Goal: Information Seeking & Learning: Learn about a topic

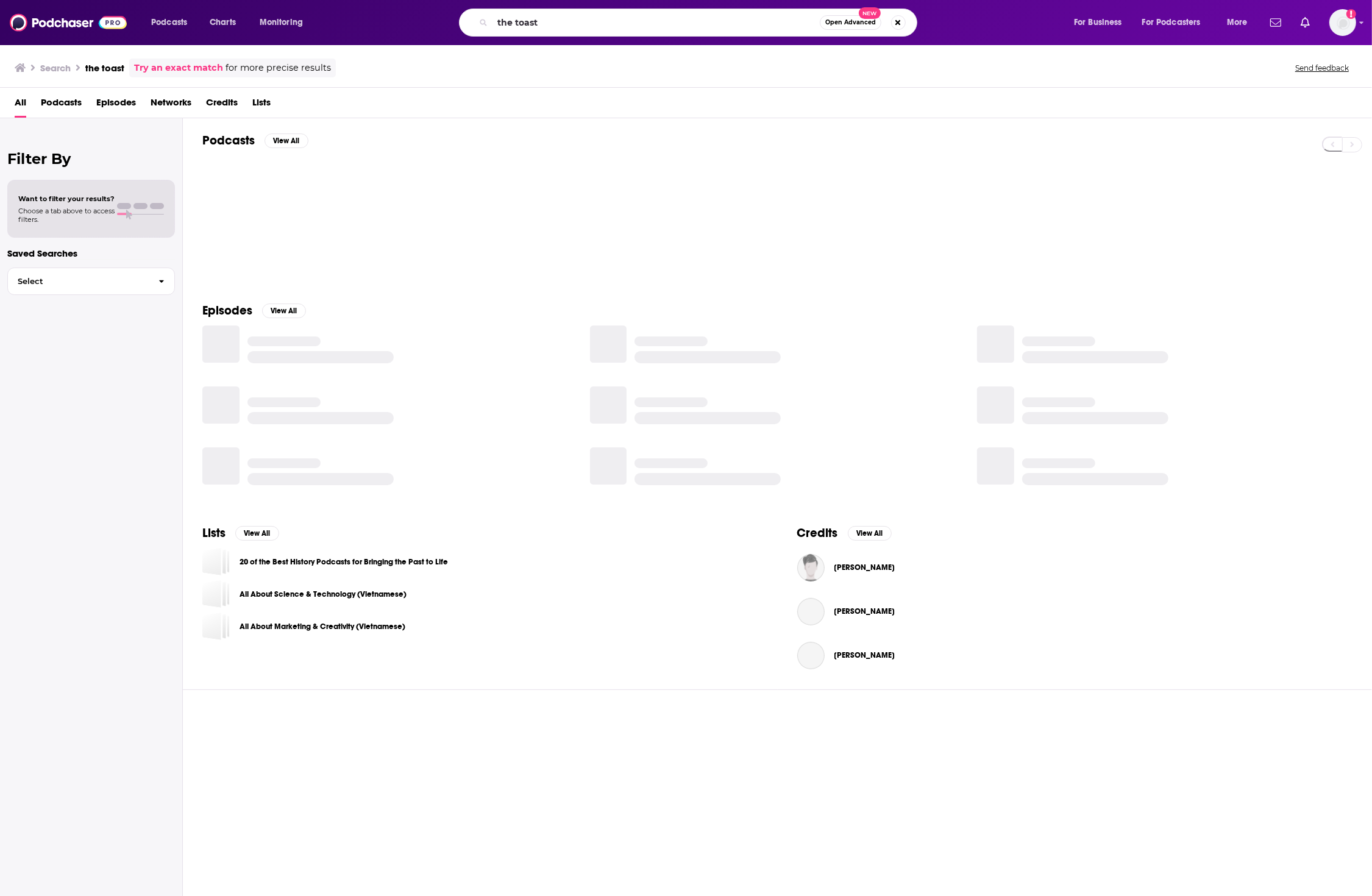
click at [511, 19] on input "the toast" at bounding box center [656, 22] width 327 height 19
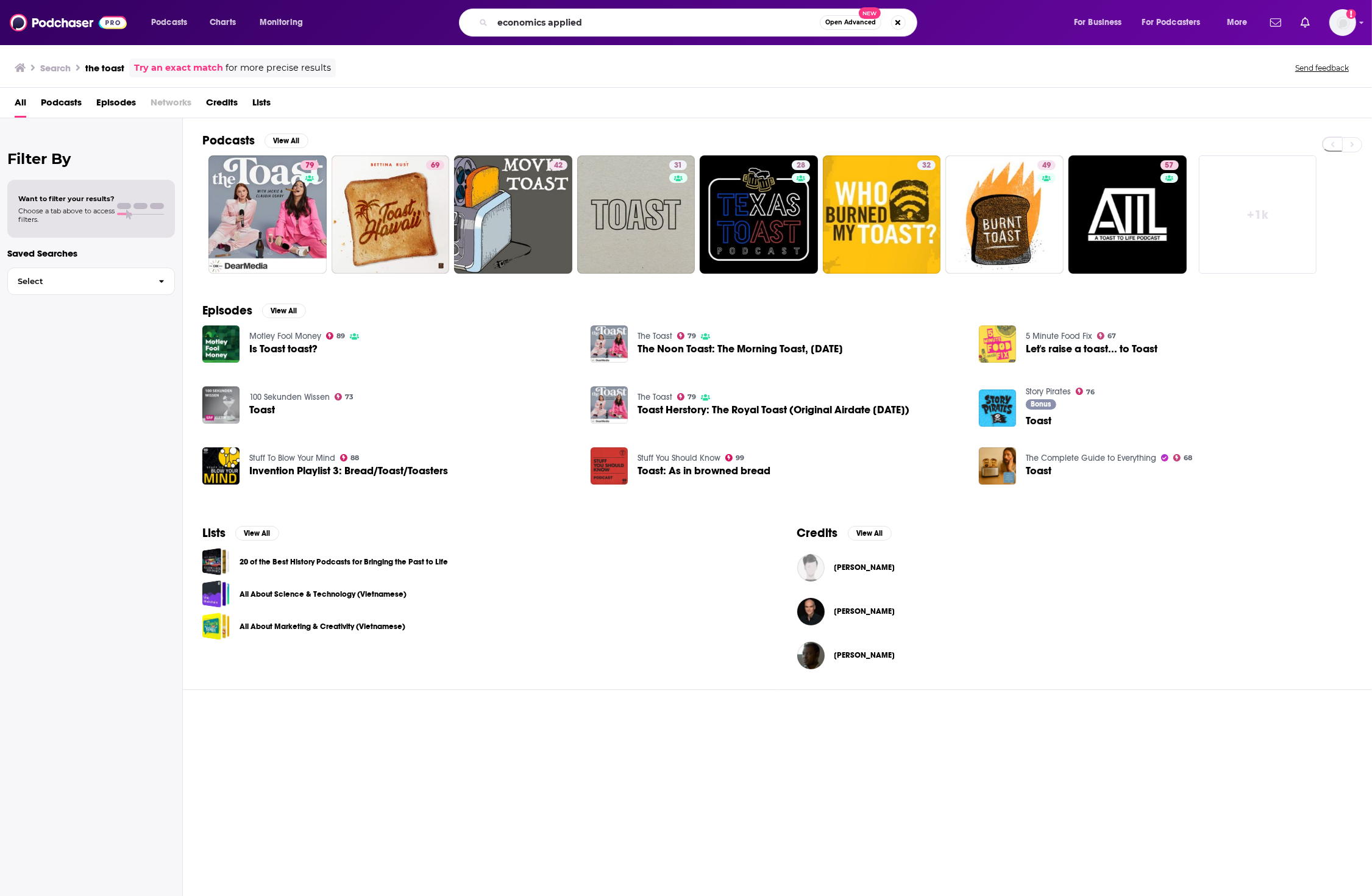
type input "economics applied"
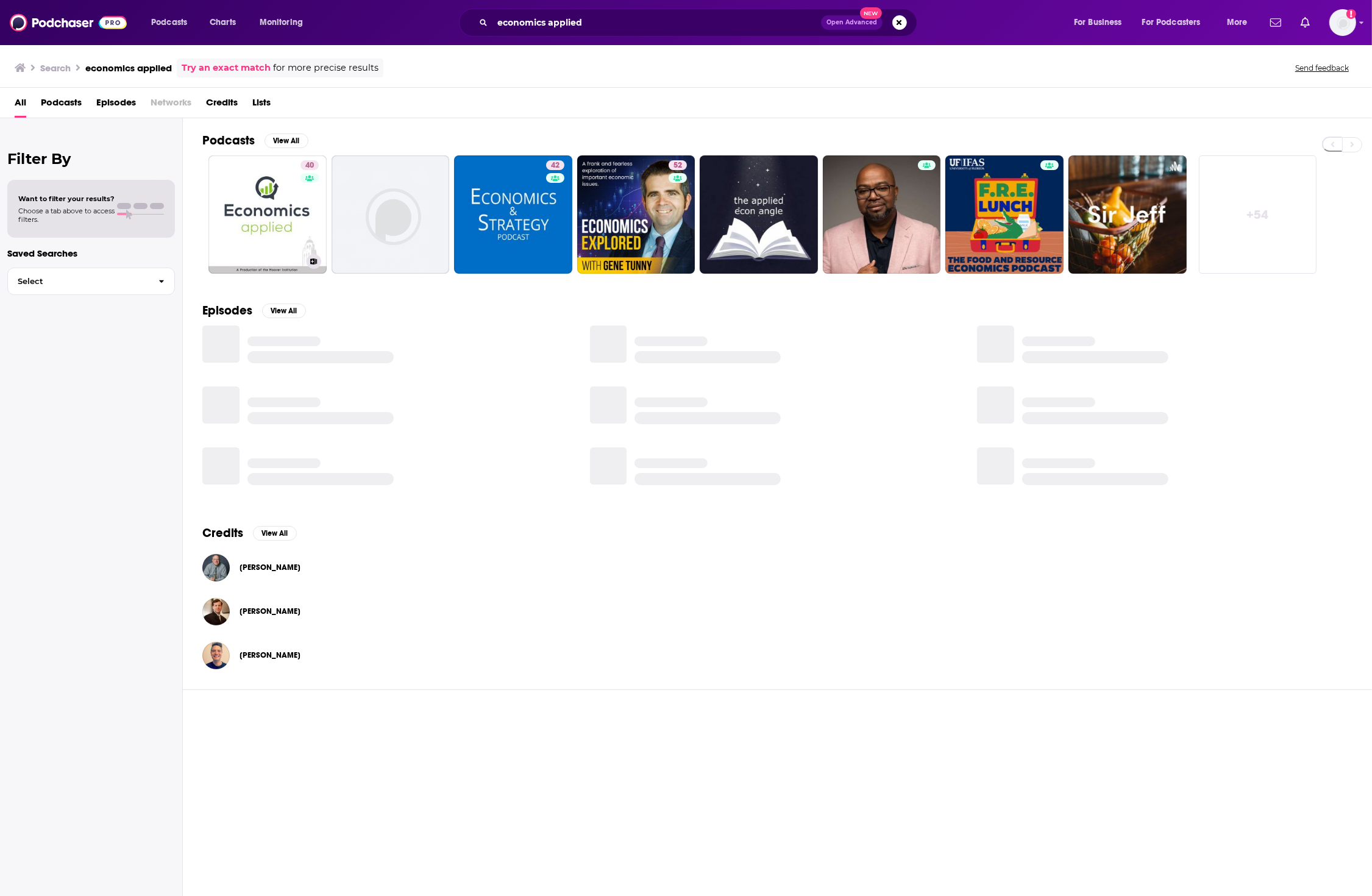
click at [261, 226] on link "40 Economics, Applied" at bounding box center [267, 214] width 118 height 118
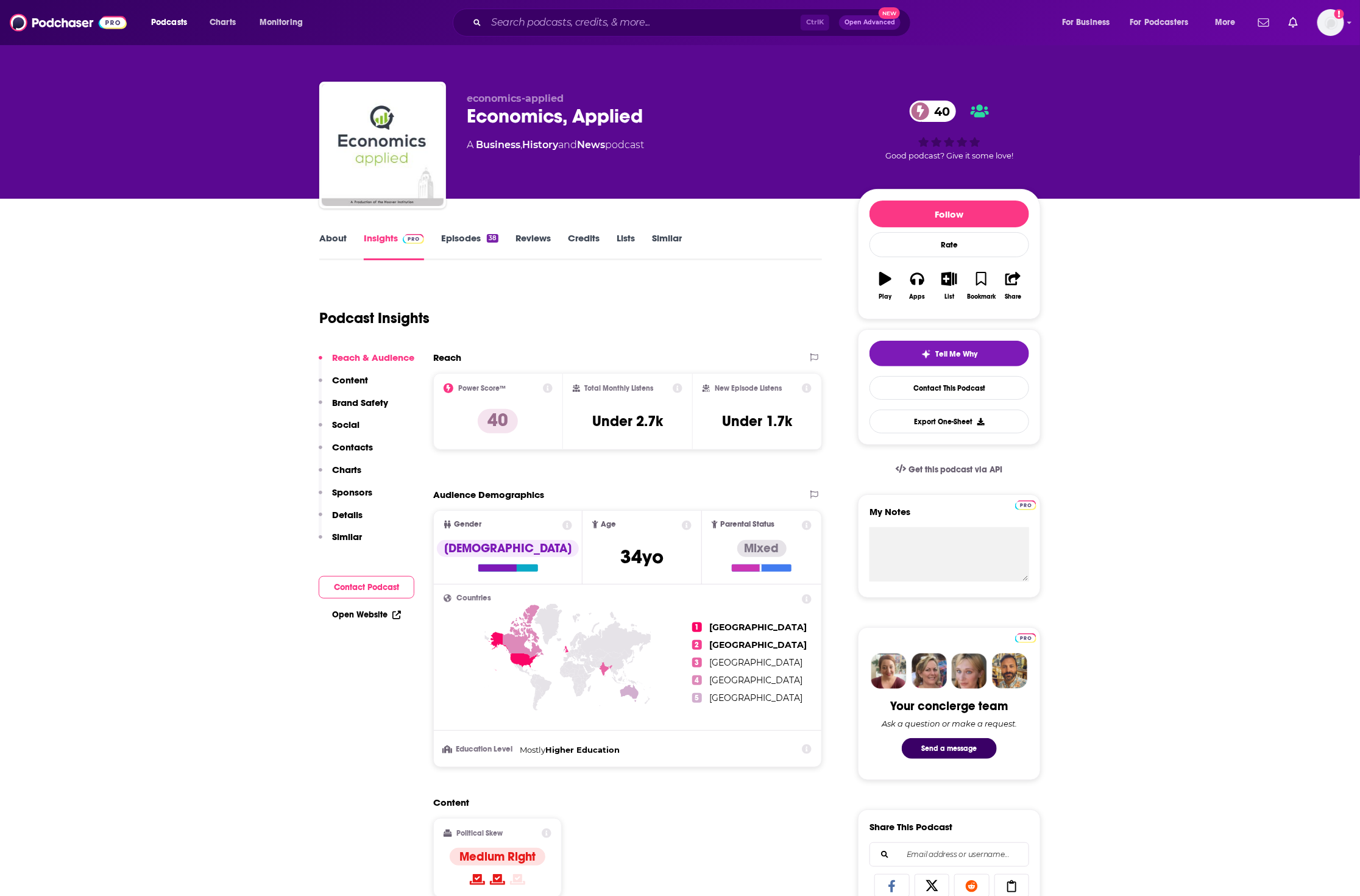
click at [470, 241] on link "Episodes 38" at bounding box center [469, 246] width 57 height 28
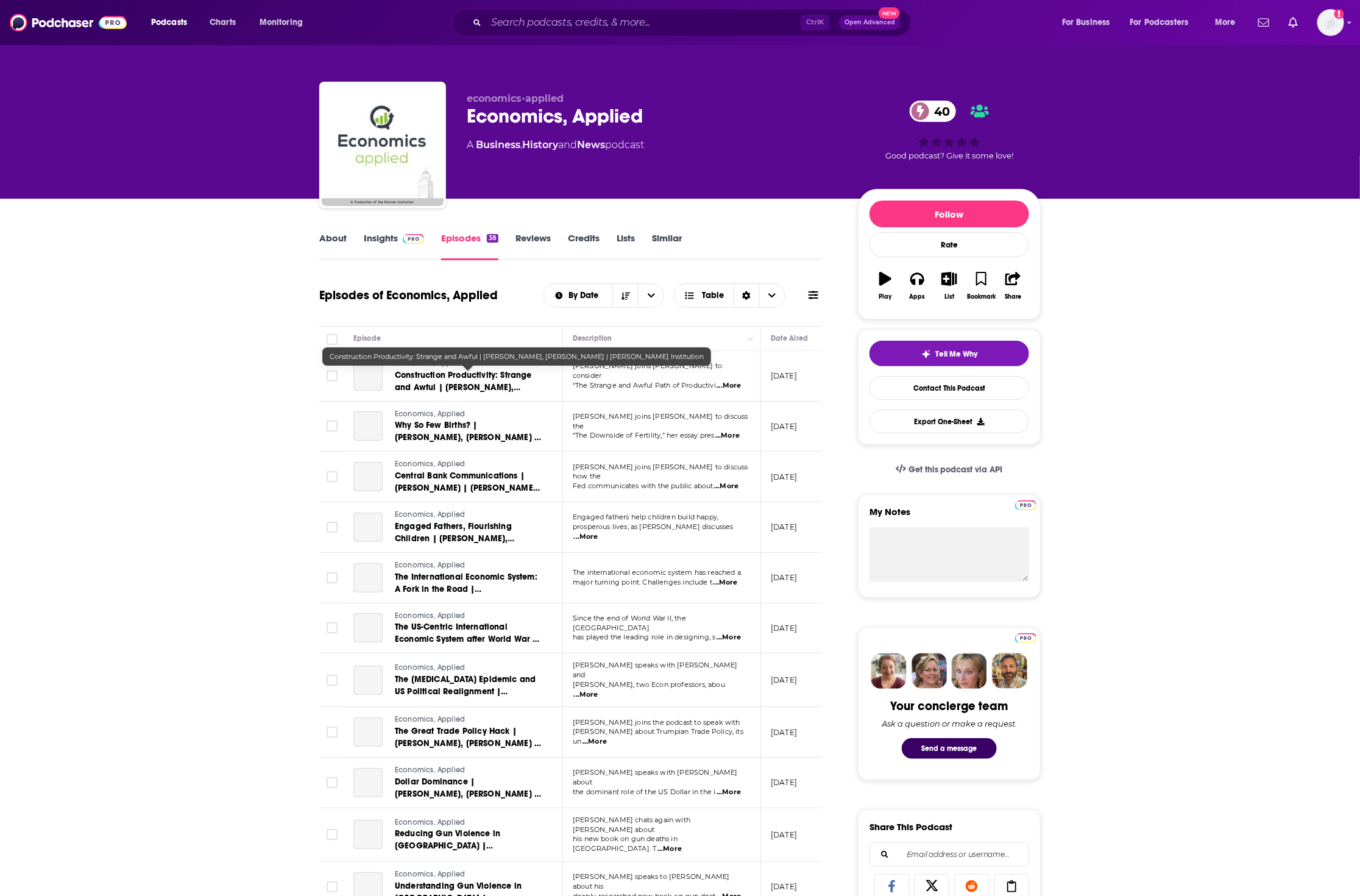
click at [464, 383] on span "Construction Productivity: Strange and Awful | [PERSON_NAME], [PERSON_NAME] | […" at bounding box center [465, 393] width 141 height 47
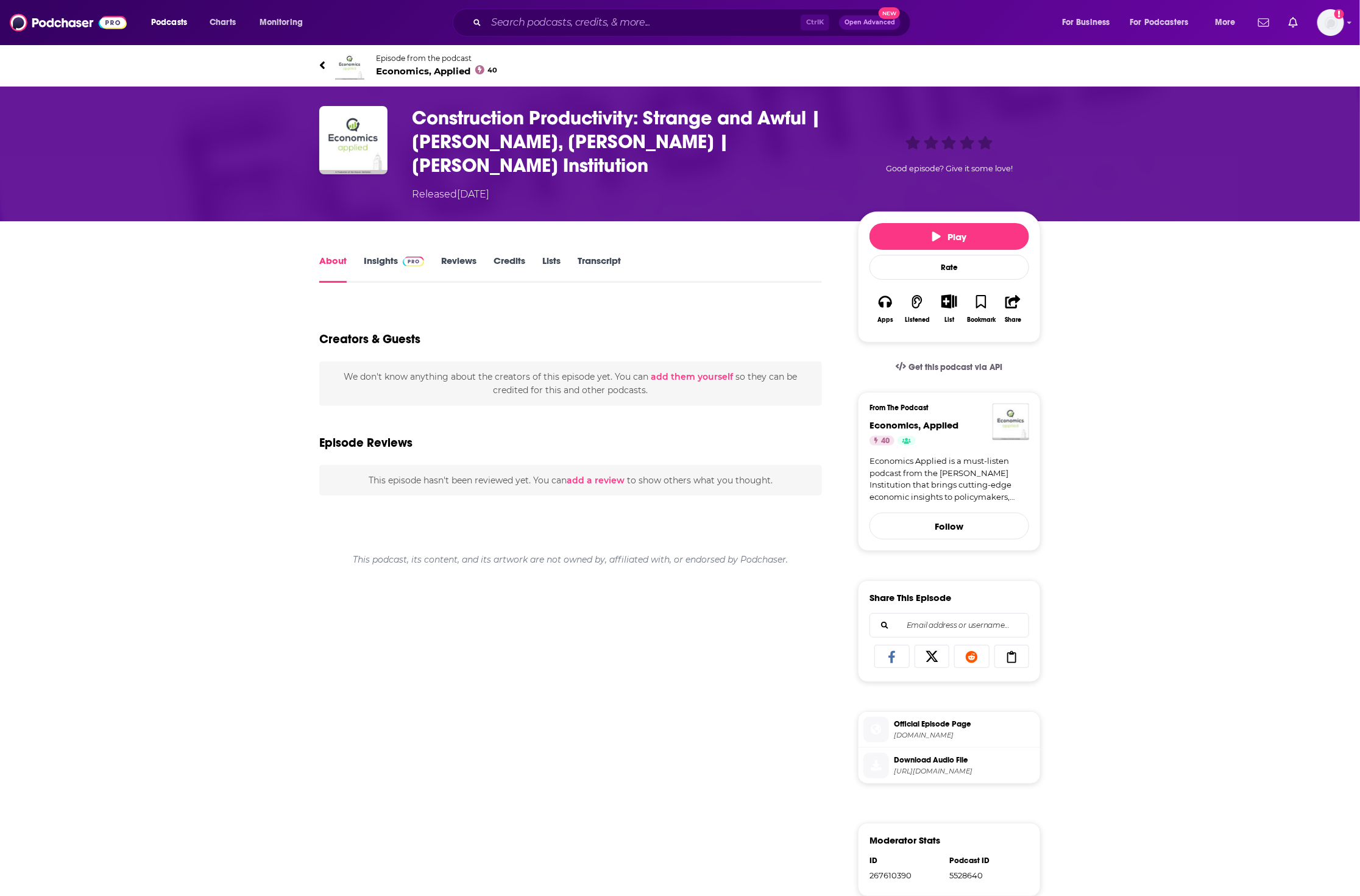
click at [935, 235] on icon "button" at bounding box center [936, 236] width 8 height 10
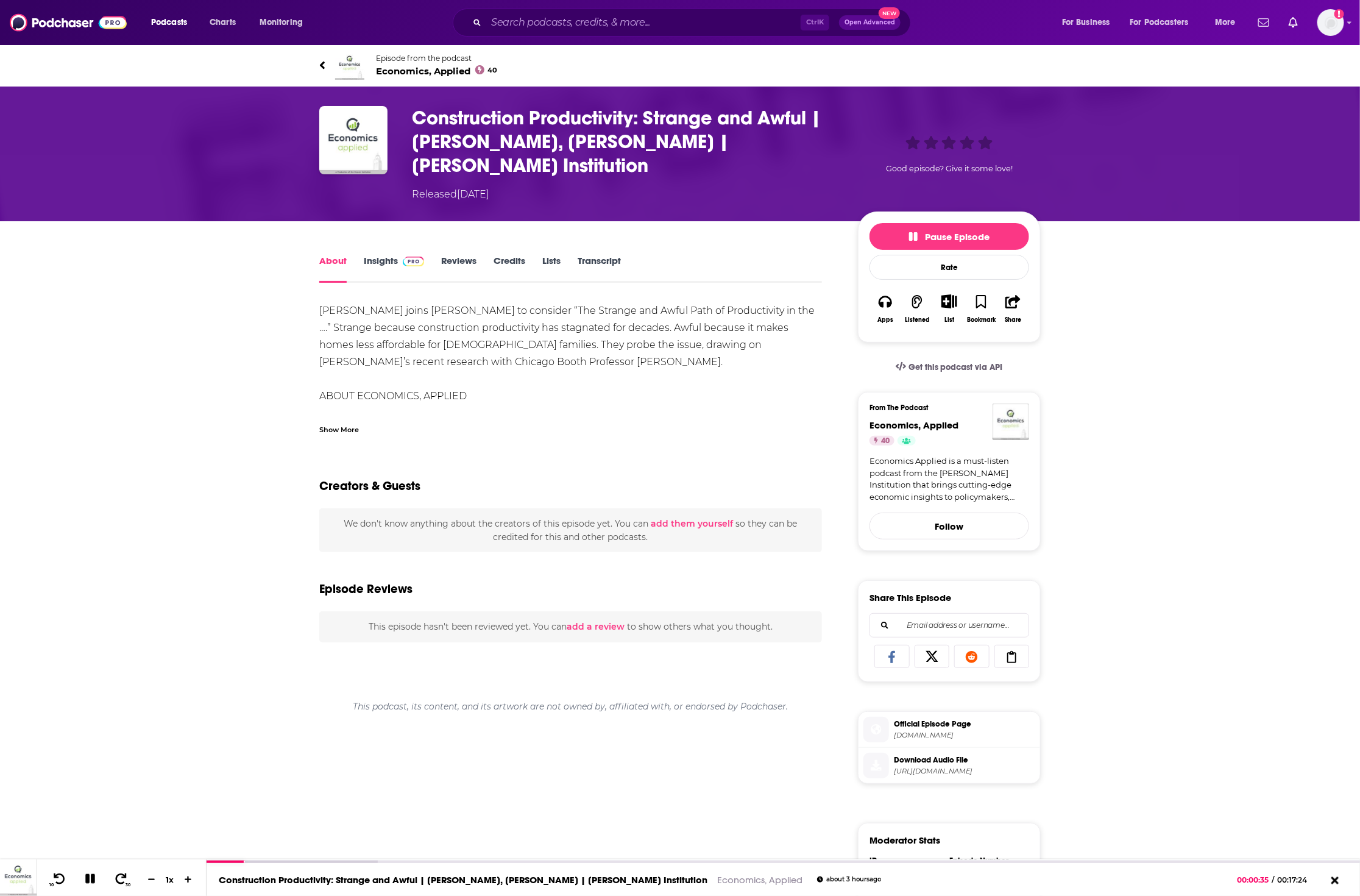
click at [586, 258] on link "Transcript" at bounding box center [599, 269] width 43 height 28
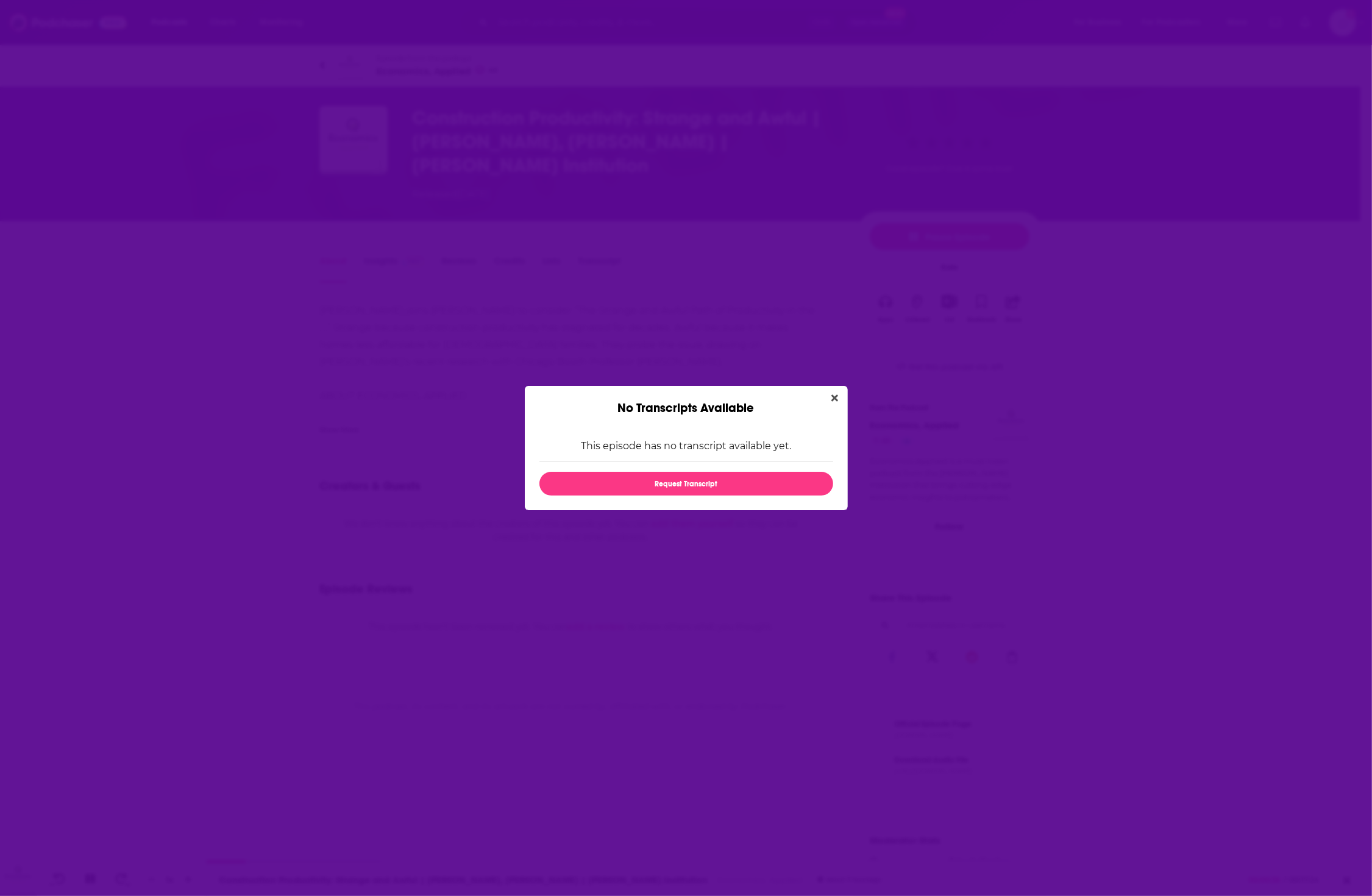
click at [592, 258] on div "No Transcripts Available This episode has no transcript available yet. Request …" at bounding box center [686, 448] width 1372 height 896
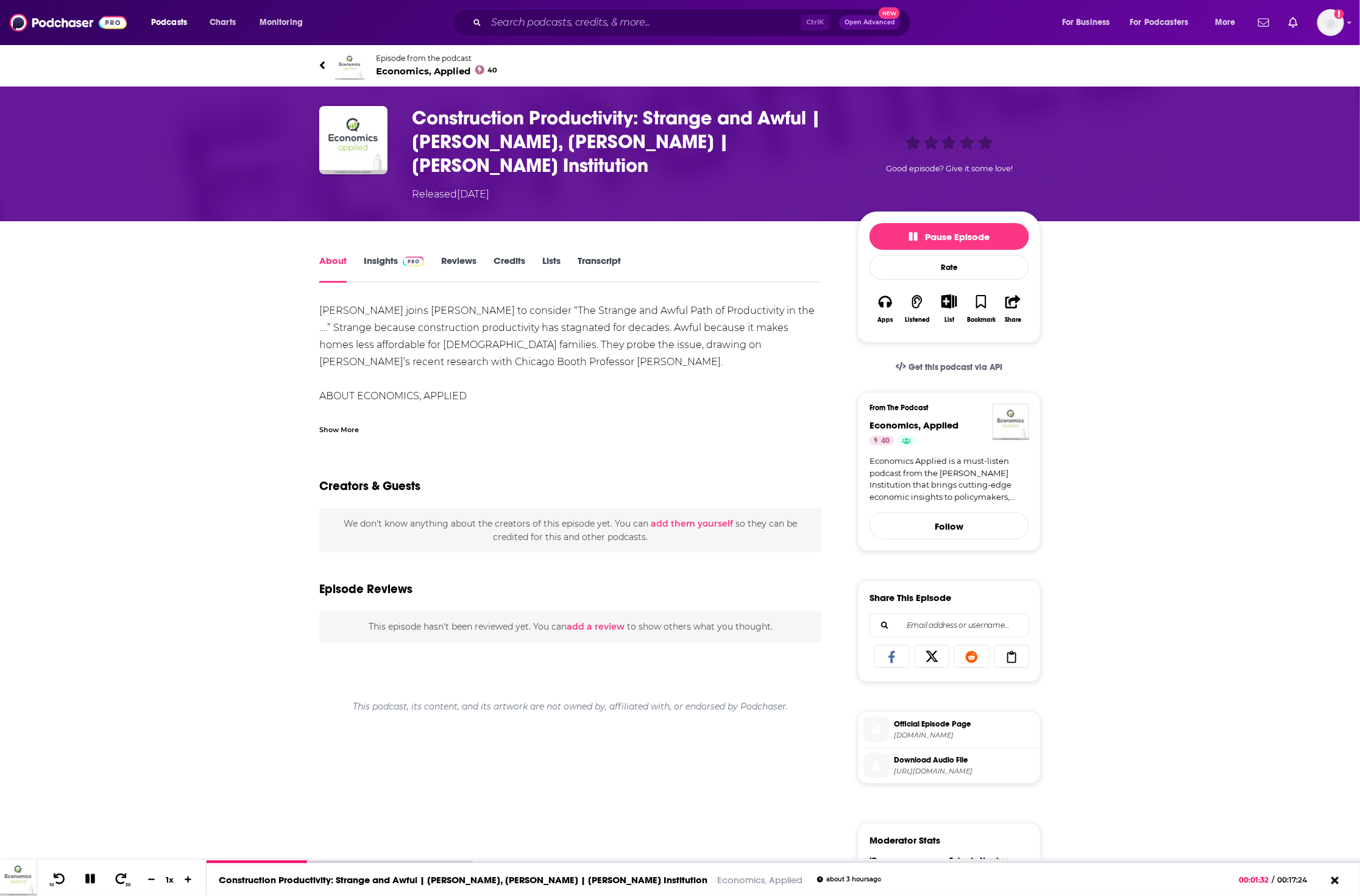
click at [1199, 637] on div "About Insights Reviews Credits Lists Transcript [PERSON_NAME] joins [PERSON_NAM…" at bounding box center [680, 699] width 1360 height 955
click at [185, 882] on icon at bounding box center [189, 879] width 10 height 8
